Goal: Transaction & Acquisition: Purchase product/service

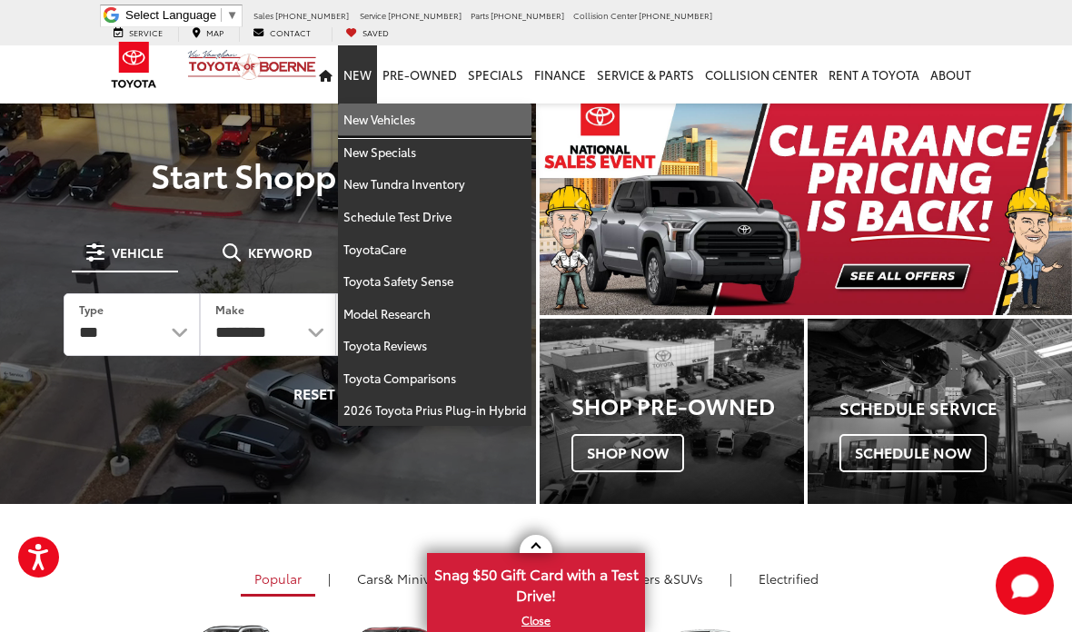
click at [402, 107] on link "New Vehicles" at bounding box center [435, 120] width 194 height 33
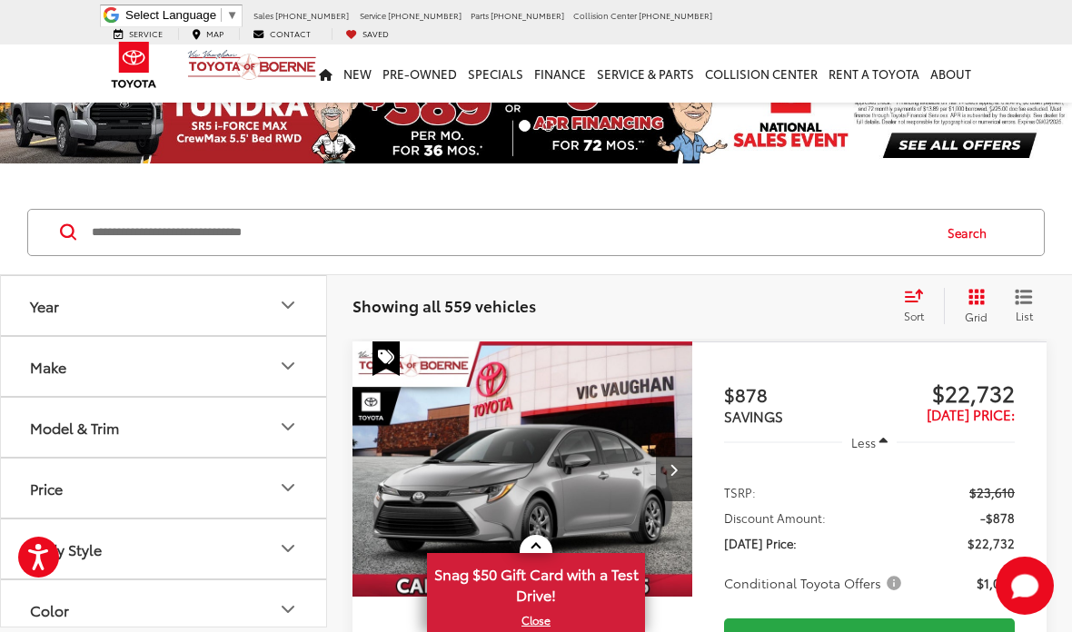
click at [217, 230] on input "Search by Make, Model, or Keyword" at bounding box center [510, 233] width 840 height 44
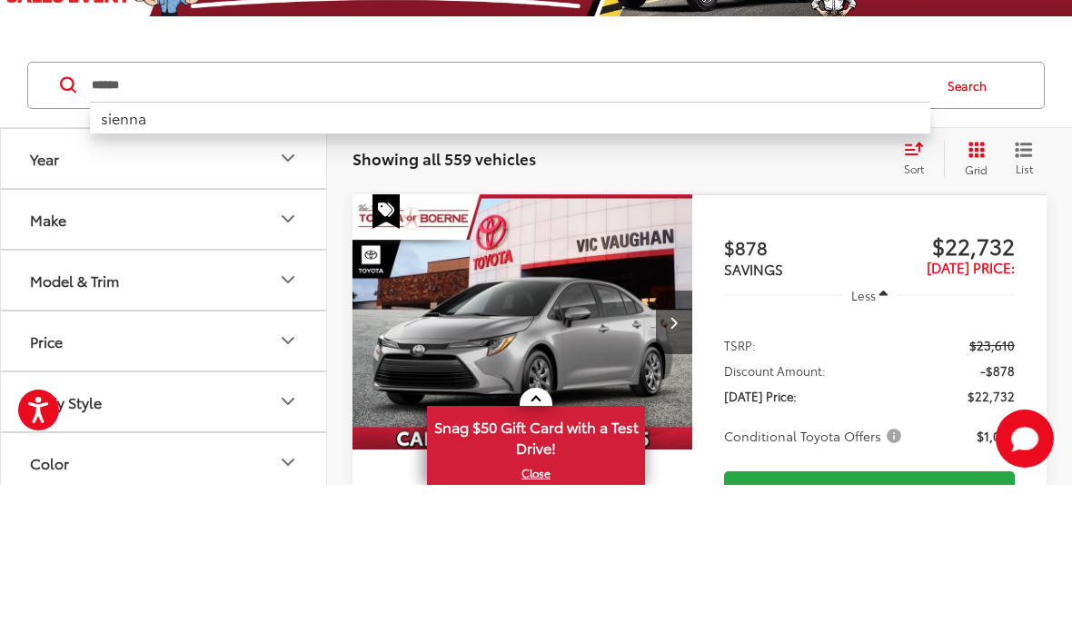
type input "******"
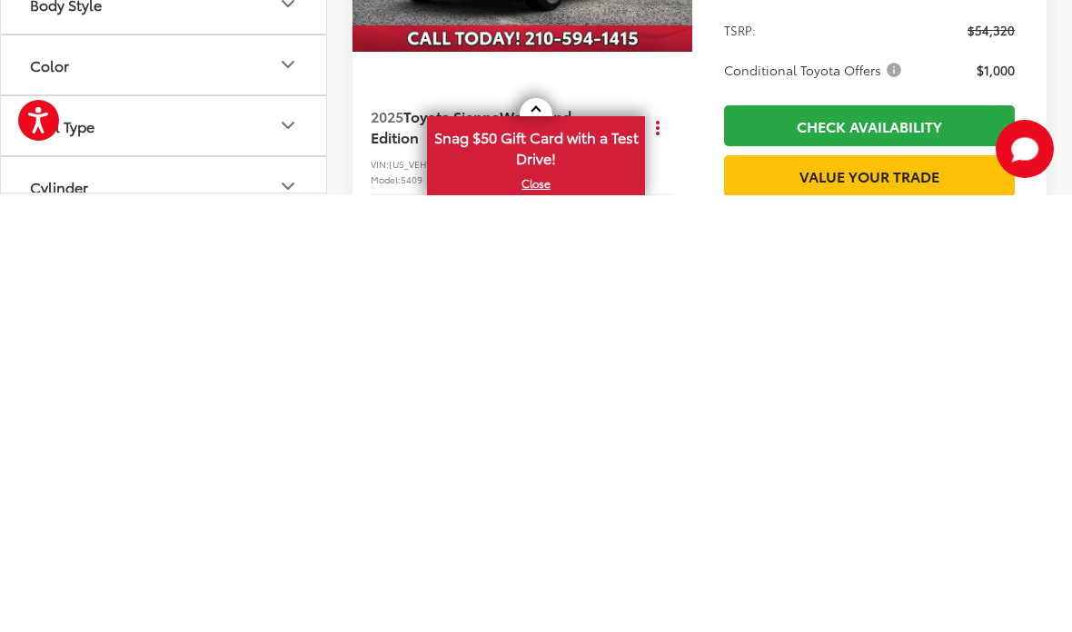
scroll to position [144, 0]
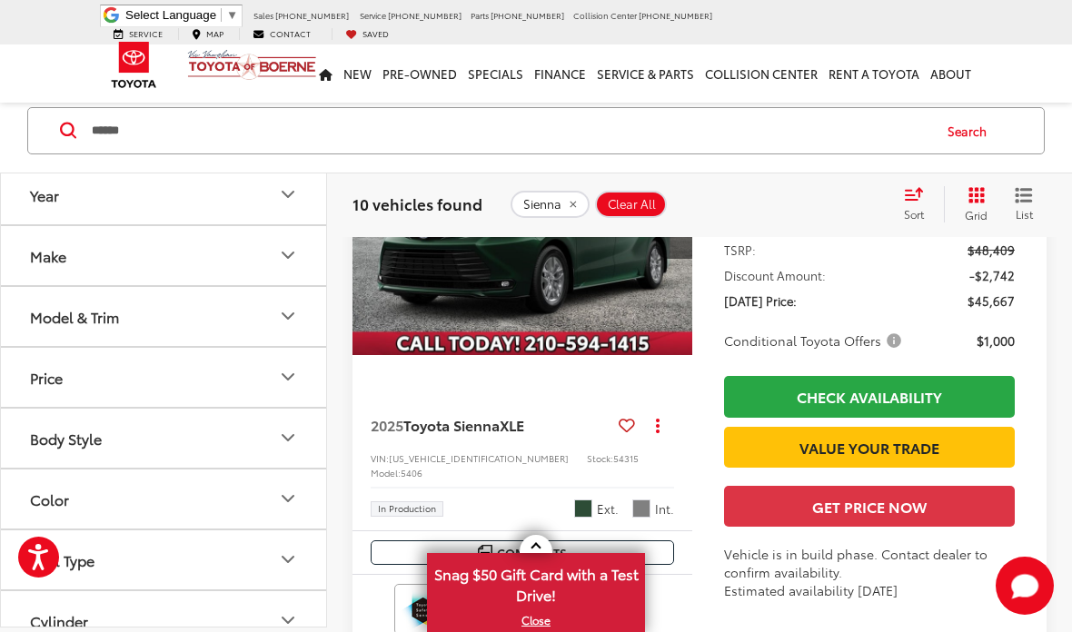
scroll to position [2940, 0]
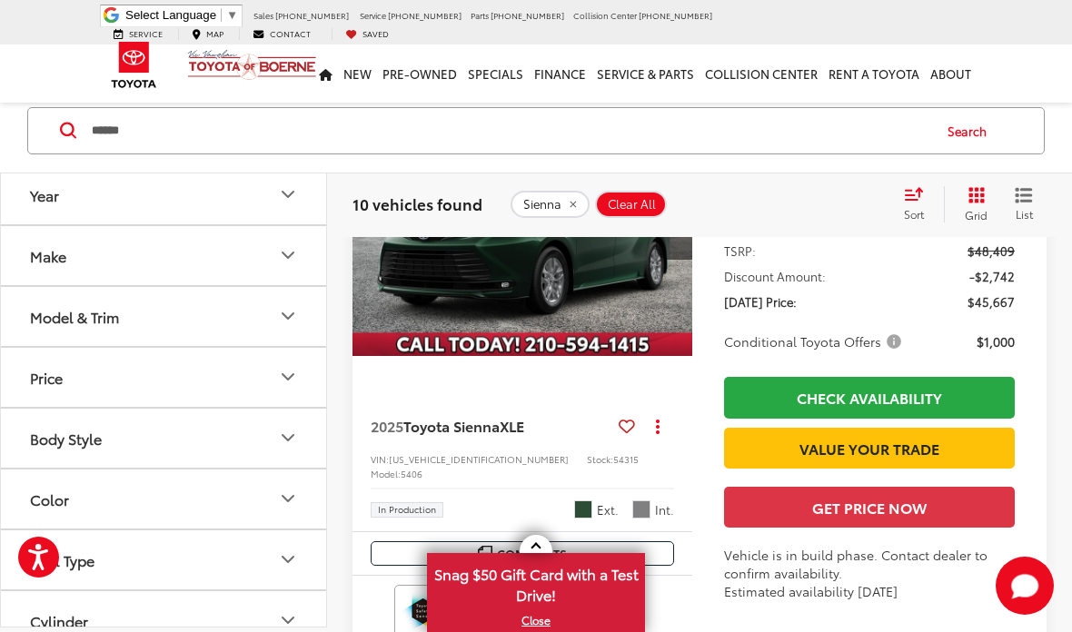
click at [302, 320] on button "Model & Trim" at bounding box center [164, 316] width 327 height 59
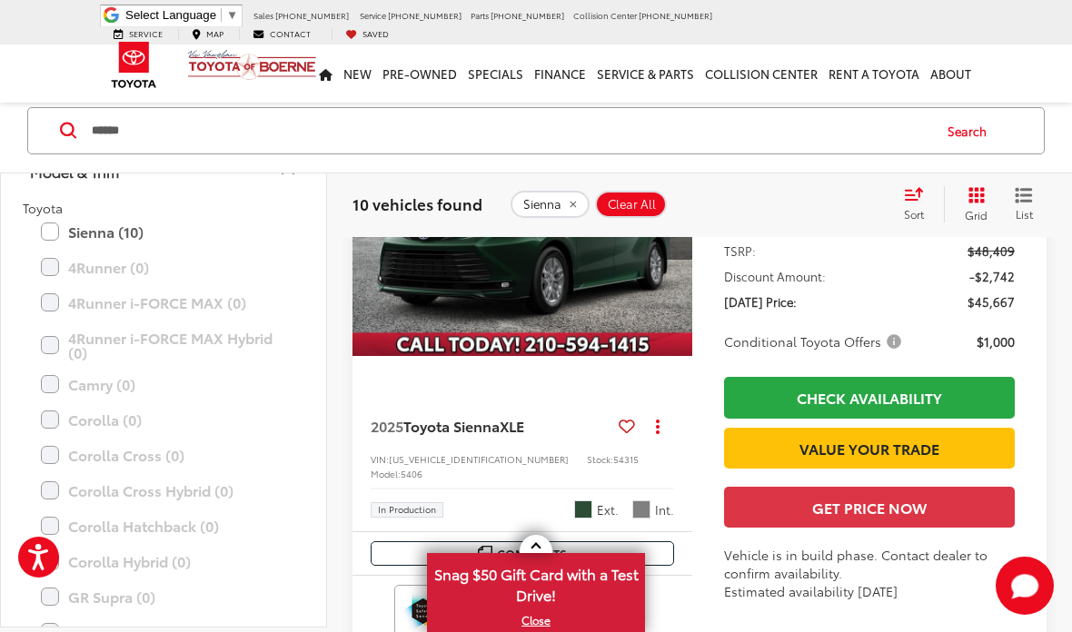
scroll to position [144, 0]
click at [55, 245] on label "Sienna (10)" at bounding box center [163, 232] width 245 height 32
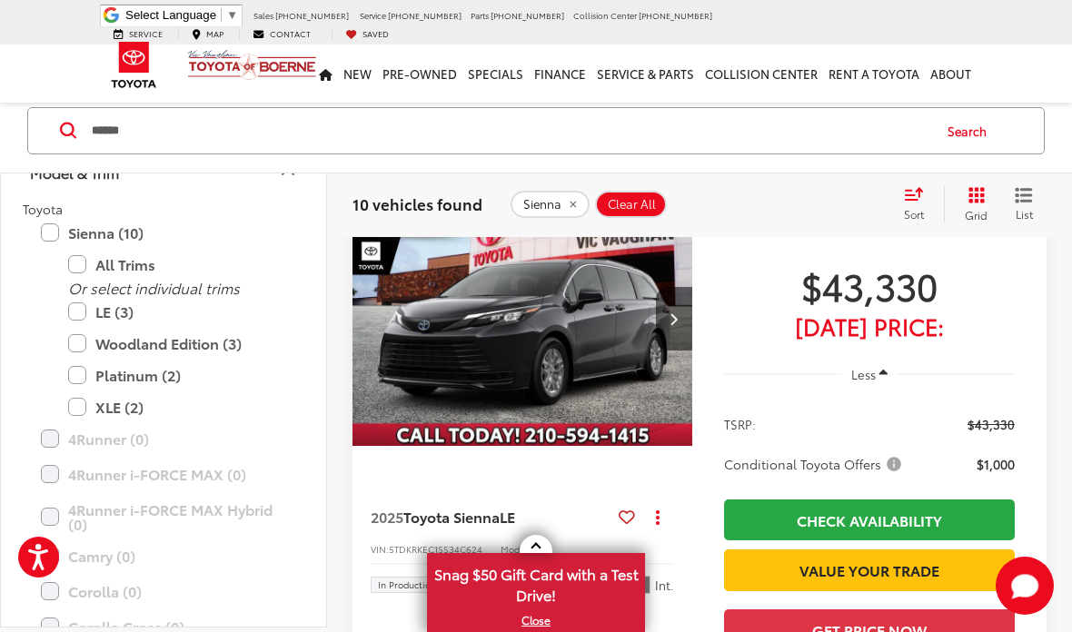
scroll to position [136, 0]
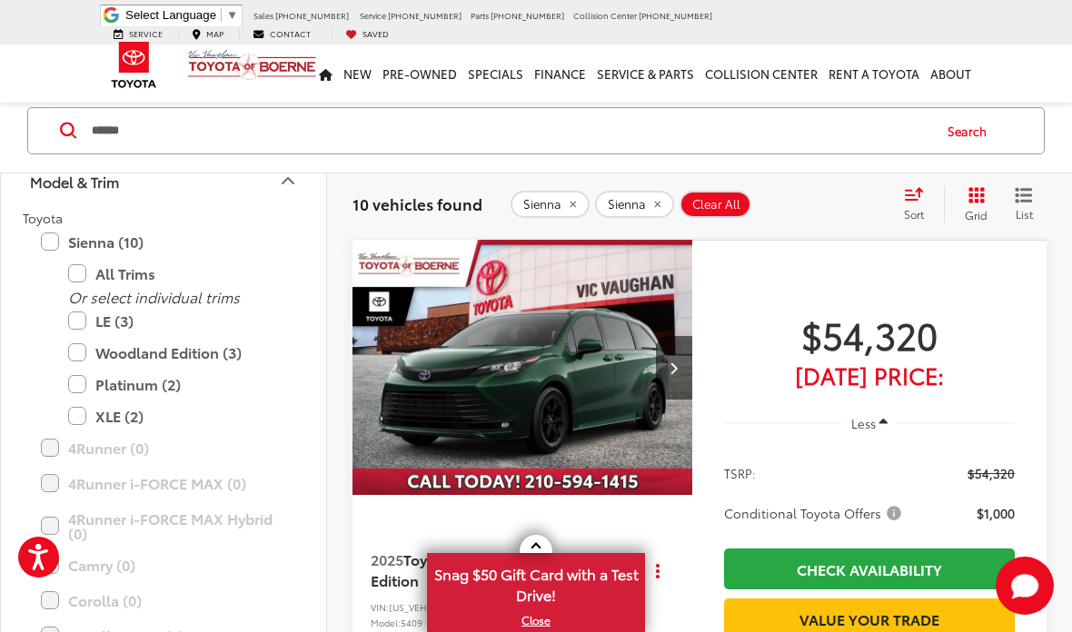
click at [81, 387] on label "Platinum (2)" at bounding box center [177, 385] width 218 height 32
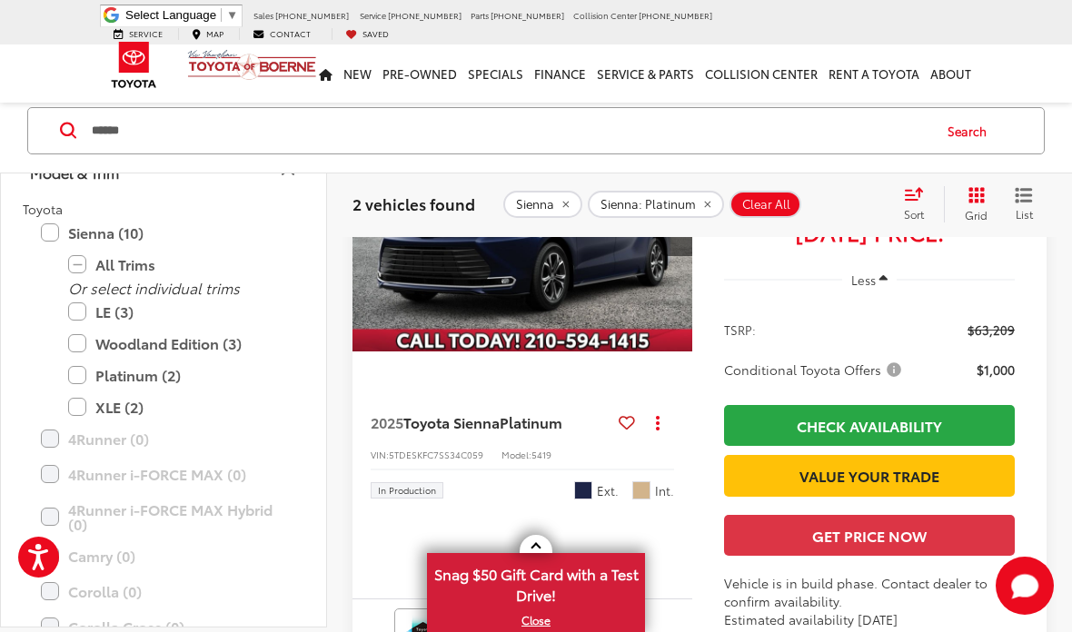
scroll to position [277, 0]
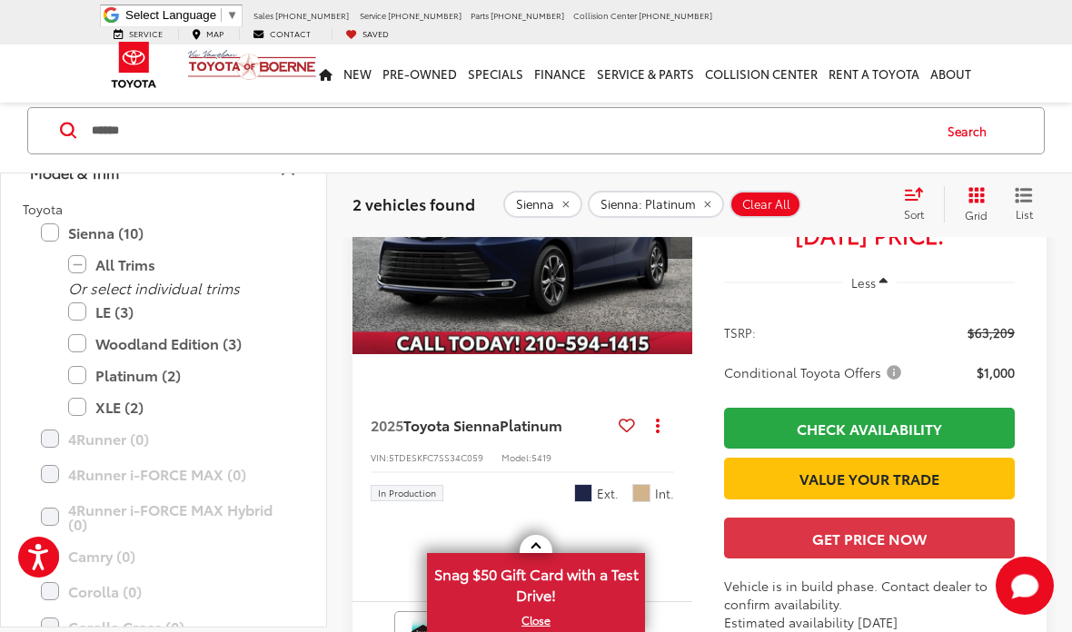
click at [591, 513] on div "2025 Toyota Sienna Platinum Copy Link Share Print View Details VIN: 5TDESKFC7SS…" at bounding box center [522, 453] width 340 height 124
click at [573, 498] on div "In Production Ext. Int." at bounding box center [522, 487] width 303 height 31
click at [588, 486] on span "Blueprint" at bounding box center [583, 493] width 18 height 18
click at [586, 493] on span "Blueprint" at bounding box center [583, 493] width 18 height 18
click at [531, 531] on div "1 / 44 2025 Toyota Sienna Platinum Copy Link Share Print View Details VIN: 5TDE…" at bounding box center [699, 416] width 694 height 634
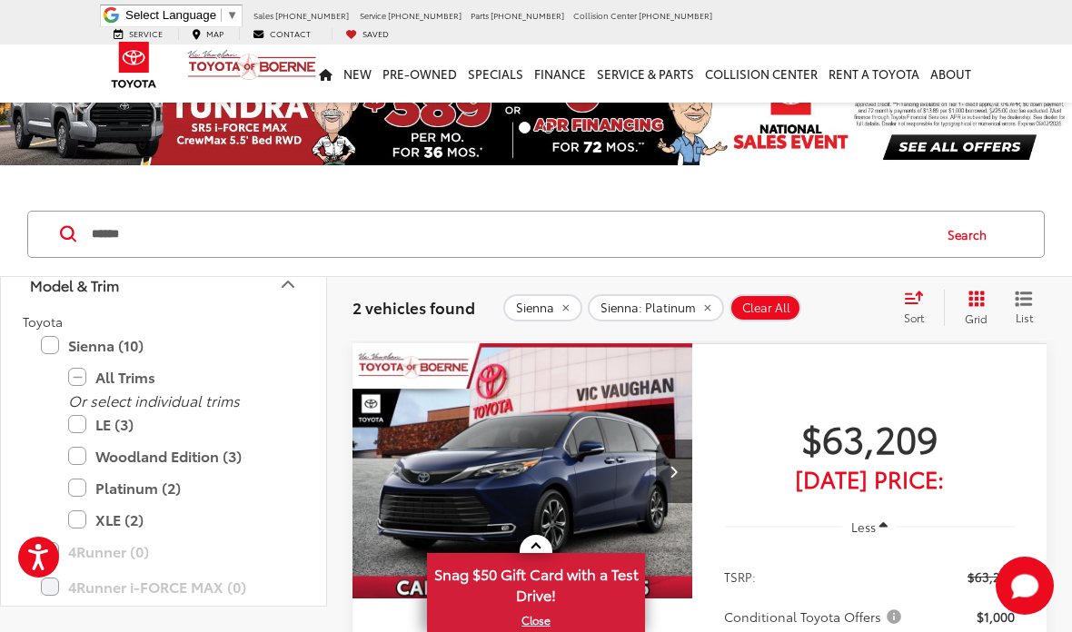
scroll to position [38, 0]
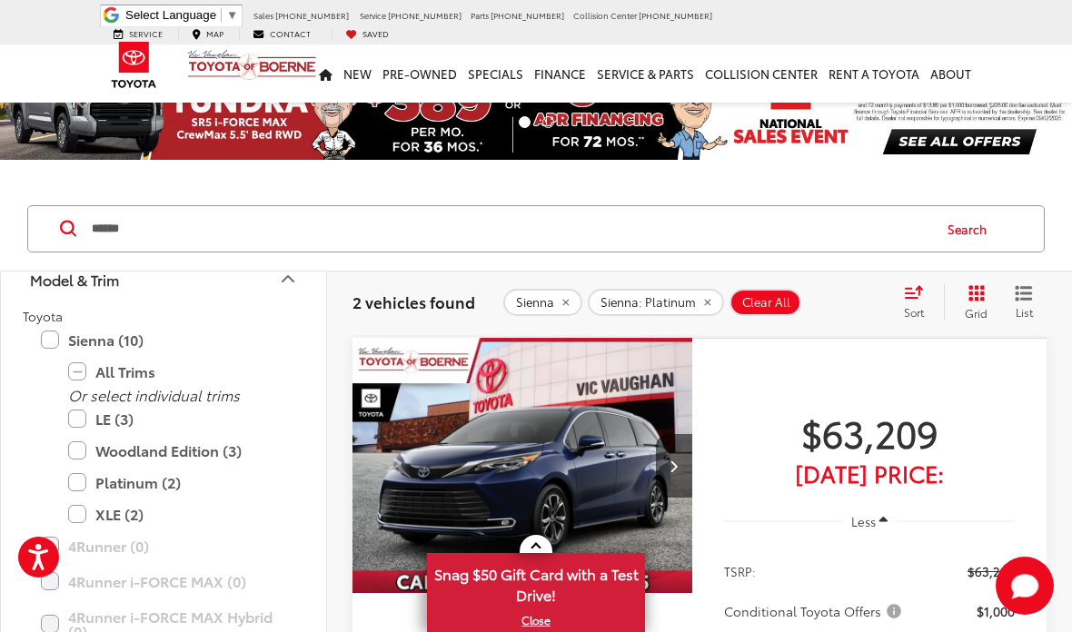
click at [280, 286] on icon "Model & Trim" at bounding box center [288, 279] width 22 height 22
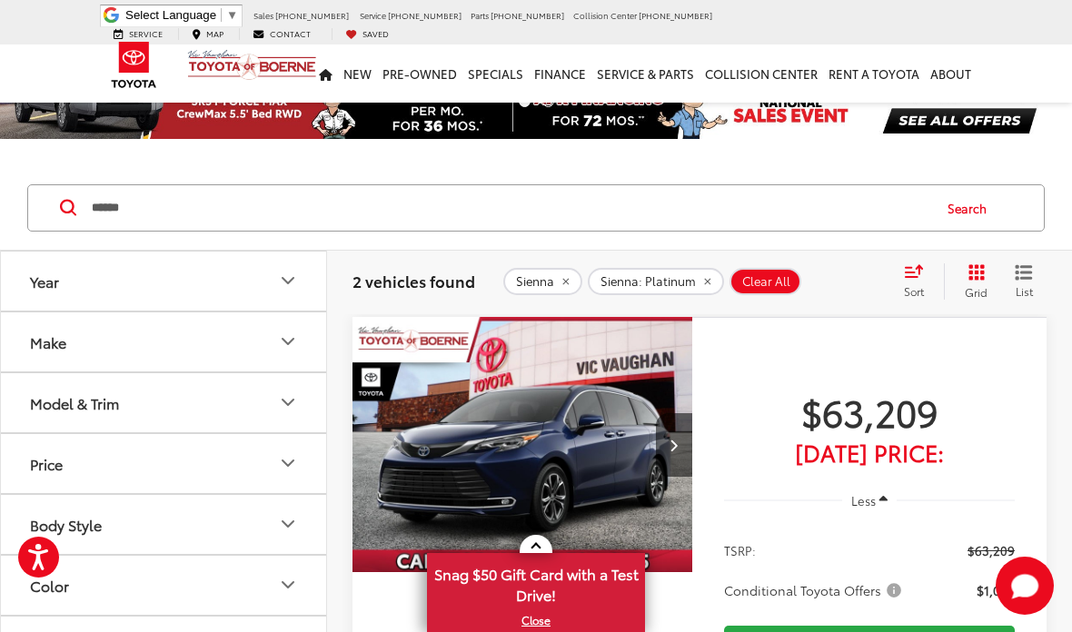
scroll to position [132, 0]
